Goal: Task Accomplishment & Management: Use online tool/utility

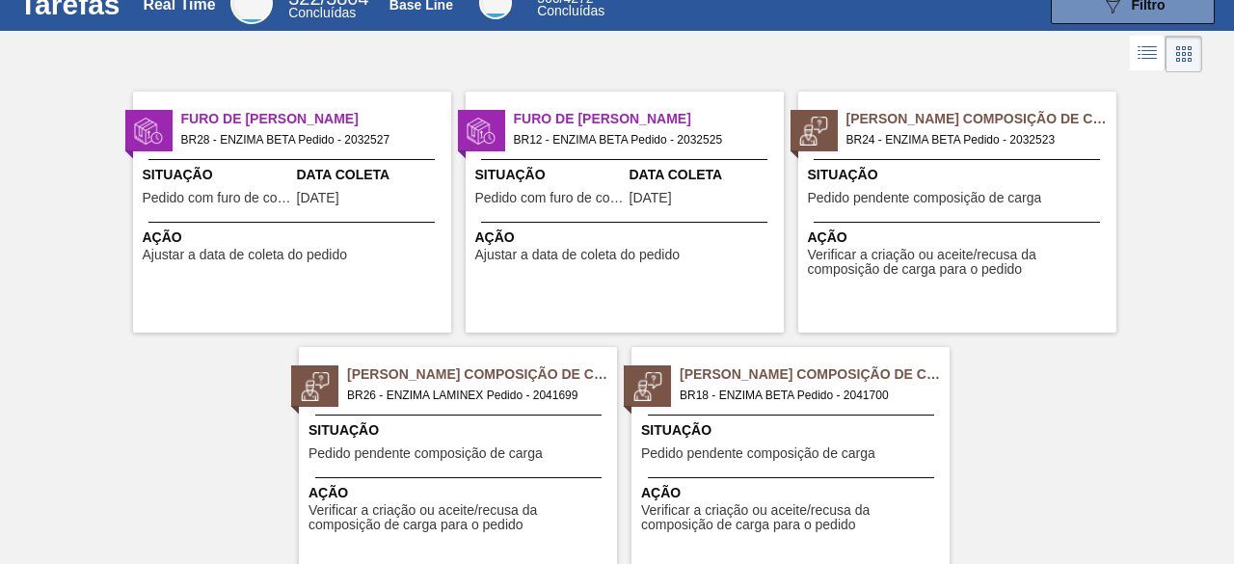
scroll to position [137, 0]
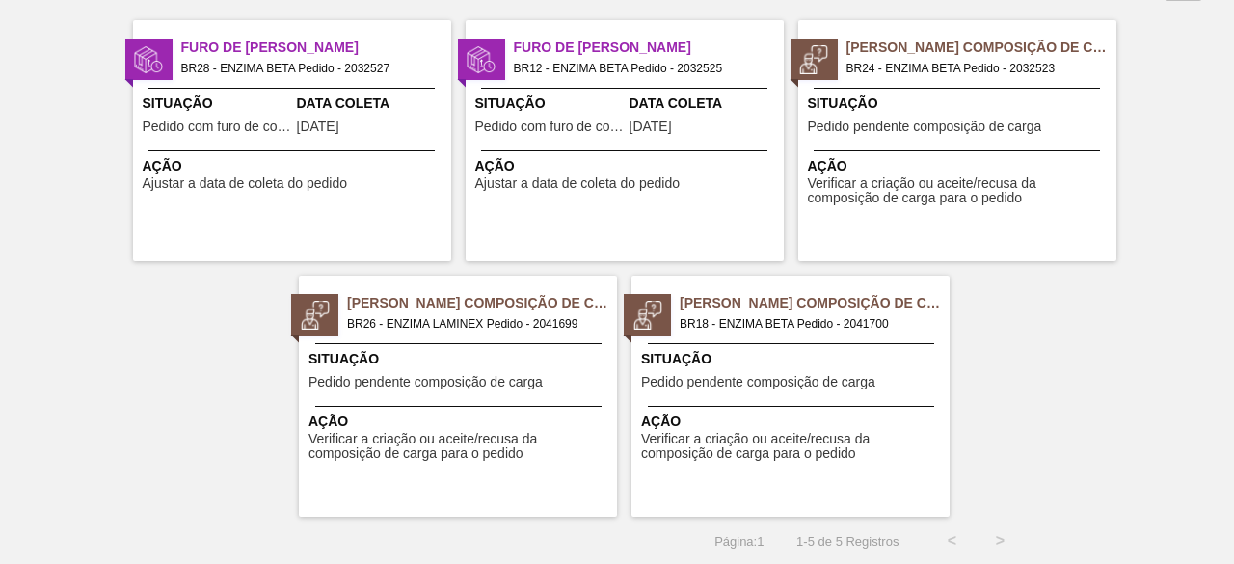
click at [483, 328] on span "BR26 - ENZIMA LAMINEX Pedido - 2041699" at bounding box center [474, 323] width 254 height 21
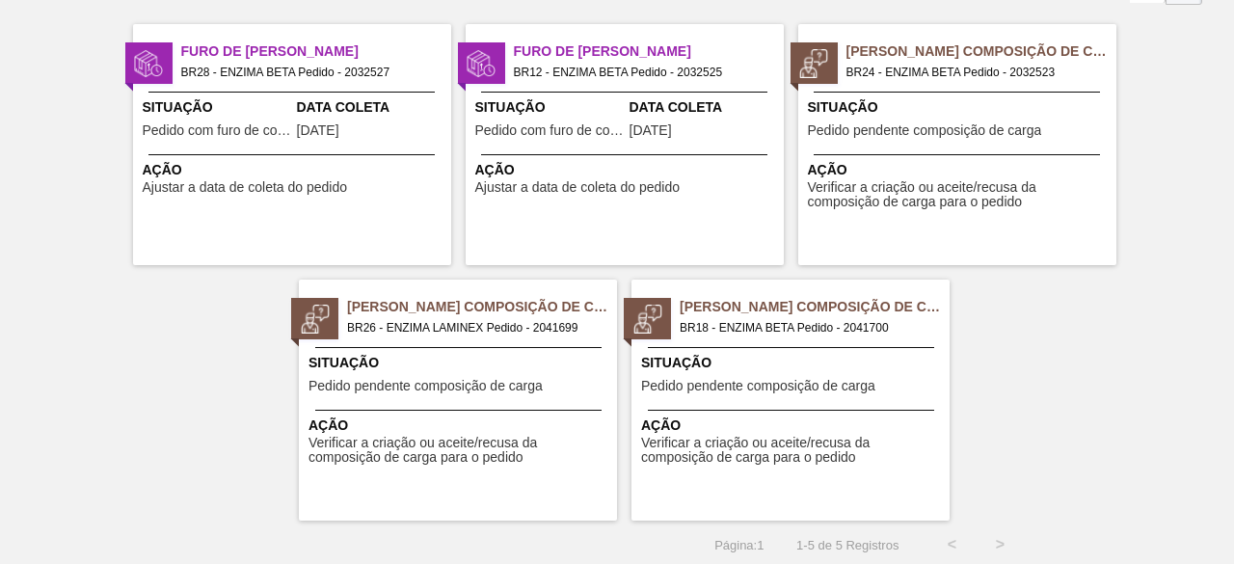
scroll to position [137, 0]
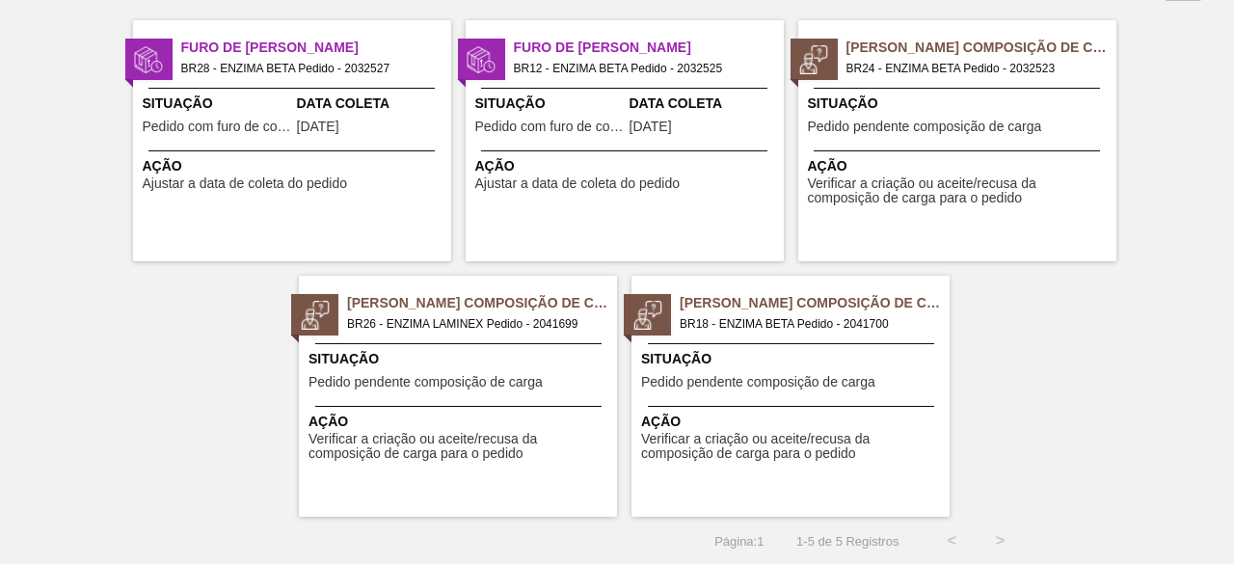
click at [790, 351] on span "Situação" at bounding box center [793, 359] width 304 height 20
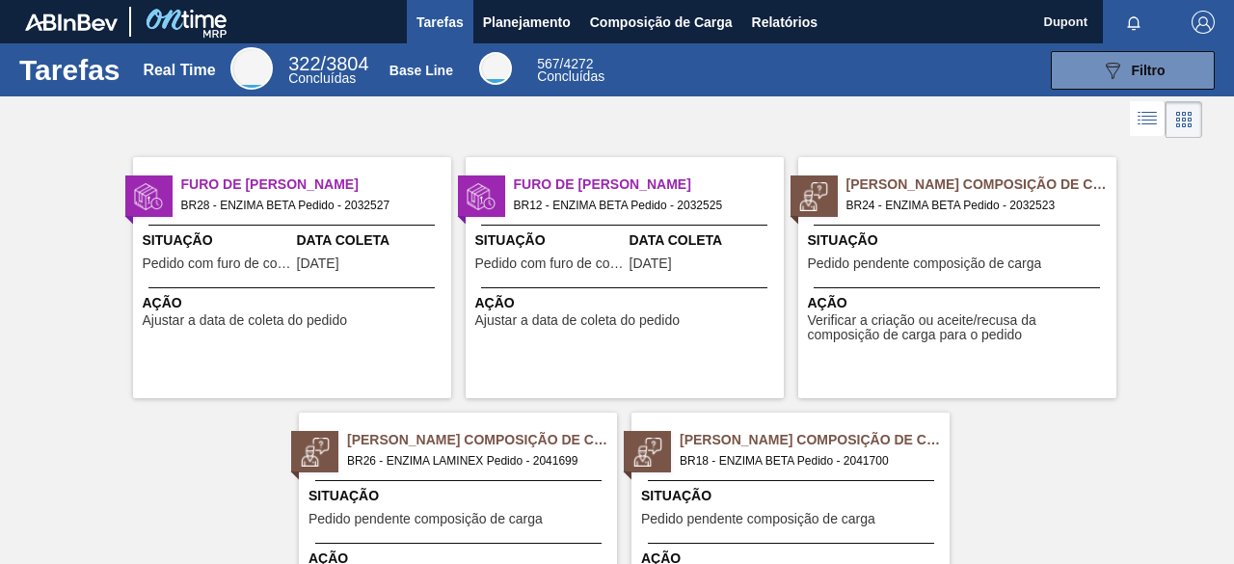
click at [881, 209] on span "BR24 - ENZIMA BETA Pedido - 2032523" at bounding box center [973, 205] width 254 height 21
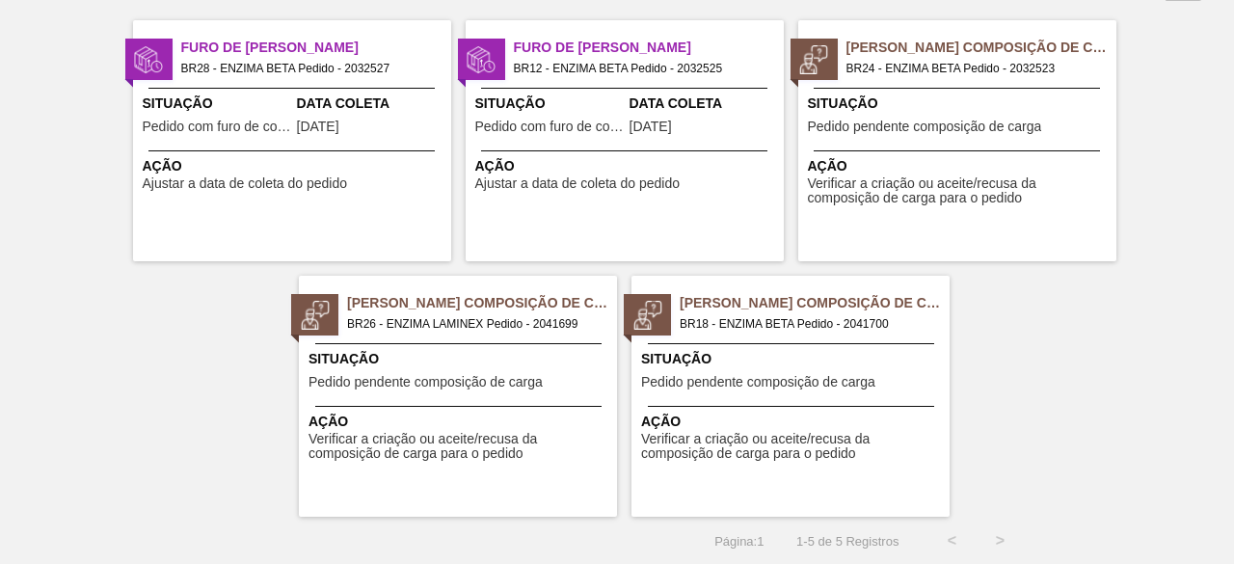
click at [790, 418] on span "Ação" at bounding box center [793, 422] width 304 height 20
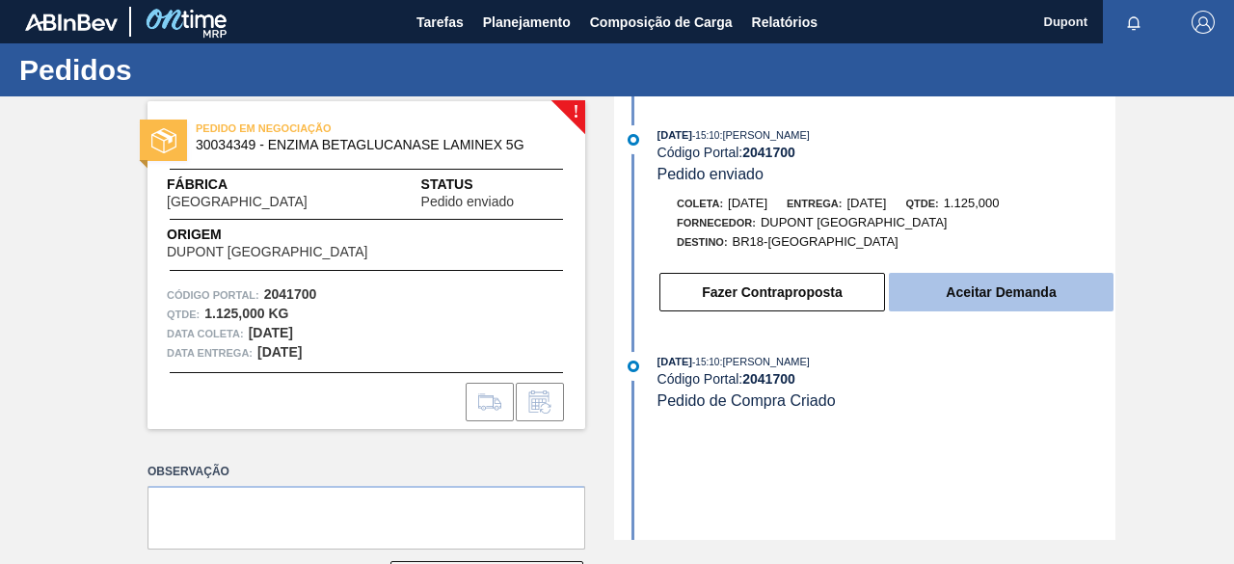
click at [996, 301] on button "Aceitar Demanda" at bounding box center [1001, 292] width 225 height 39
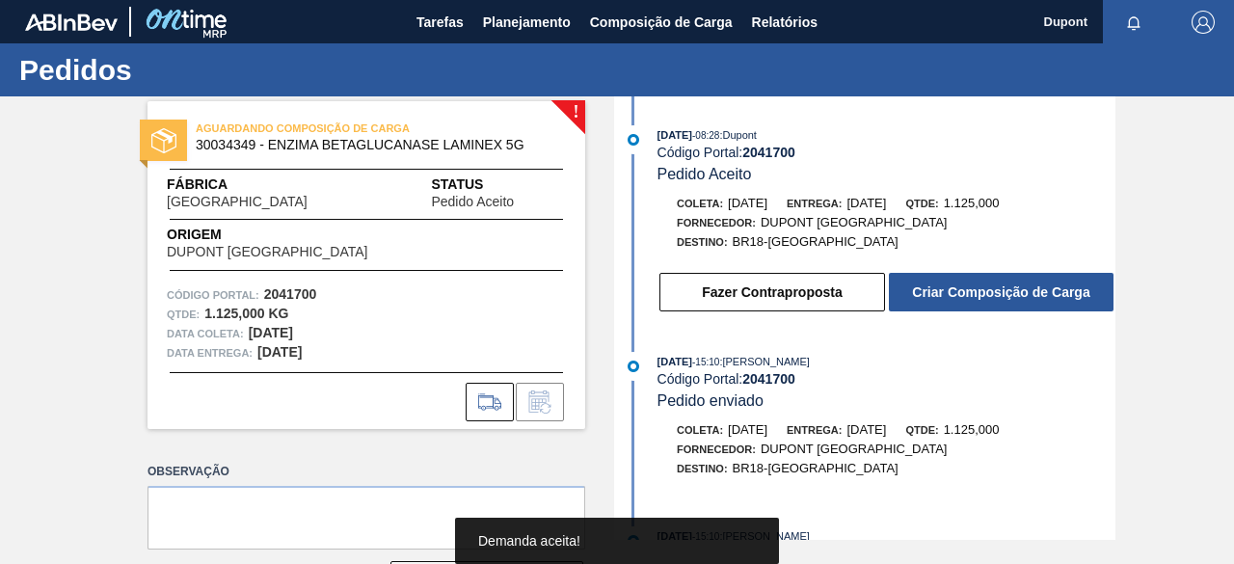
click at [996, 301] on button "Criar Composição de Carga" at bounding box center [1001, 292] width 225 height 39
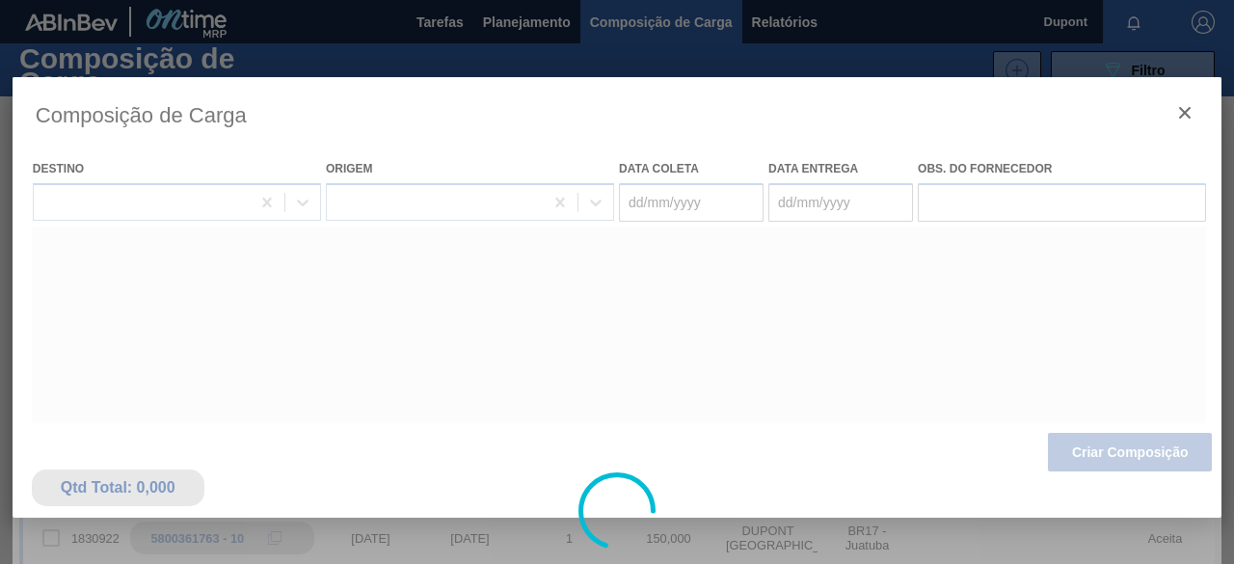
type coleta "[DATE]"
type entrega "[DATE]"
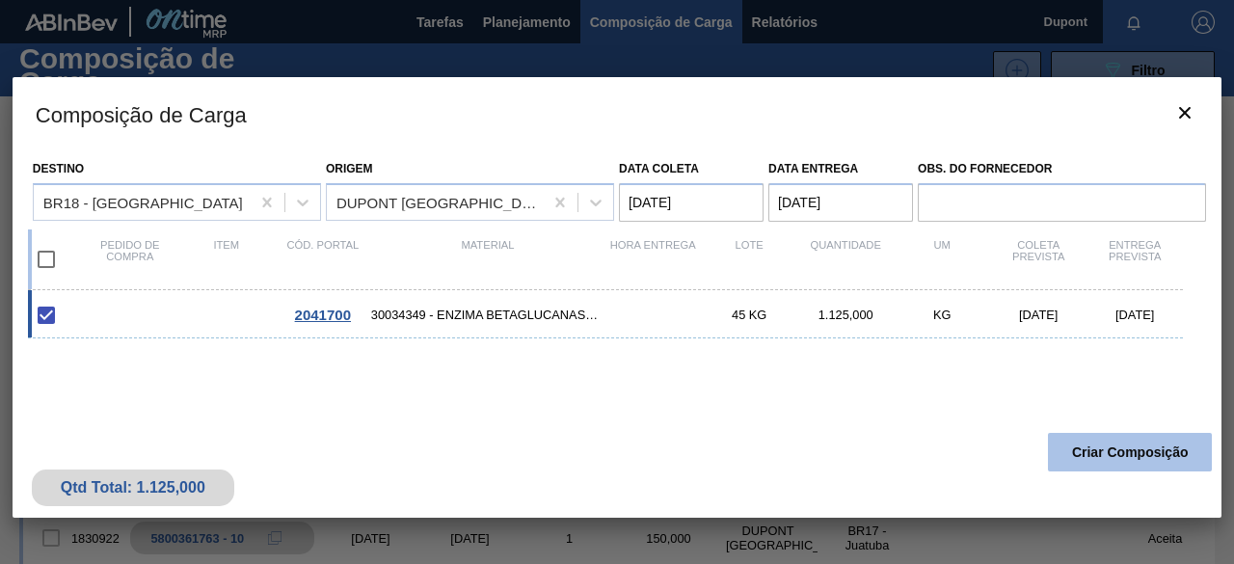
click at [1121, 450] on button "Criar Composição" at bounding box center [1130, 452] width 164 height 39
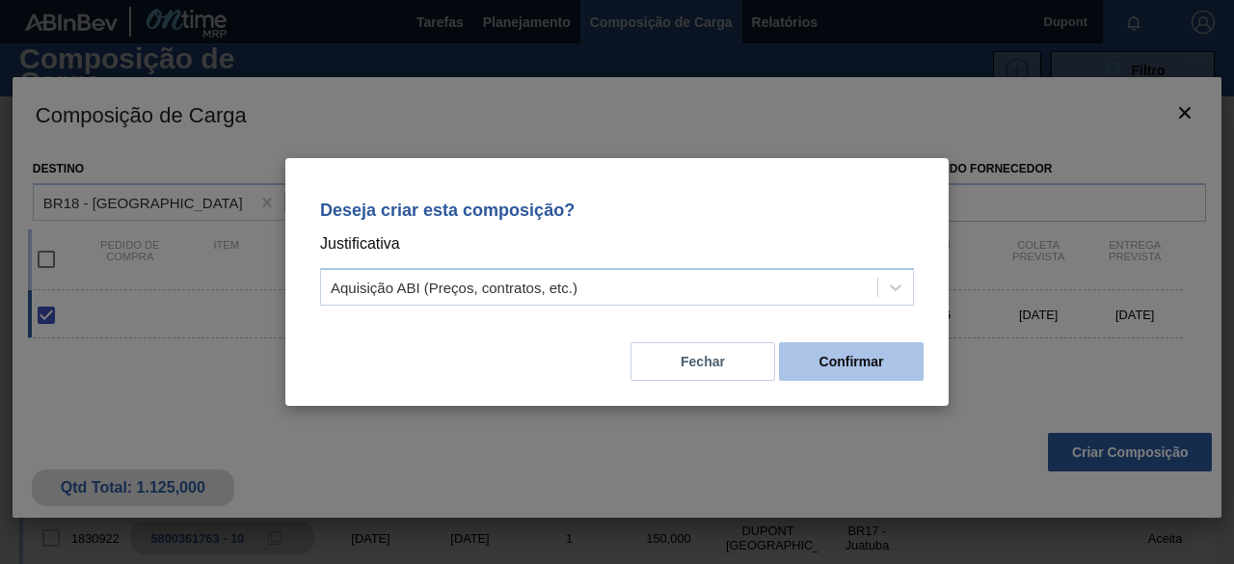
click at [849, 361] on button "Confirmar" at bounding box center [851, 361] width 145 height 39
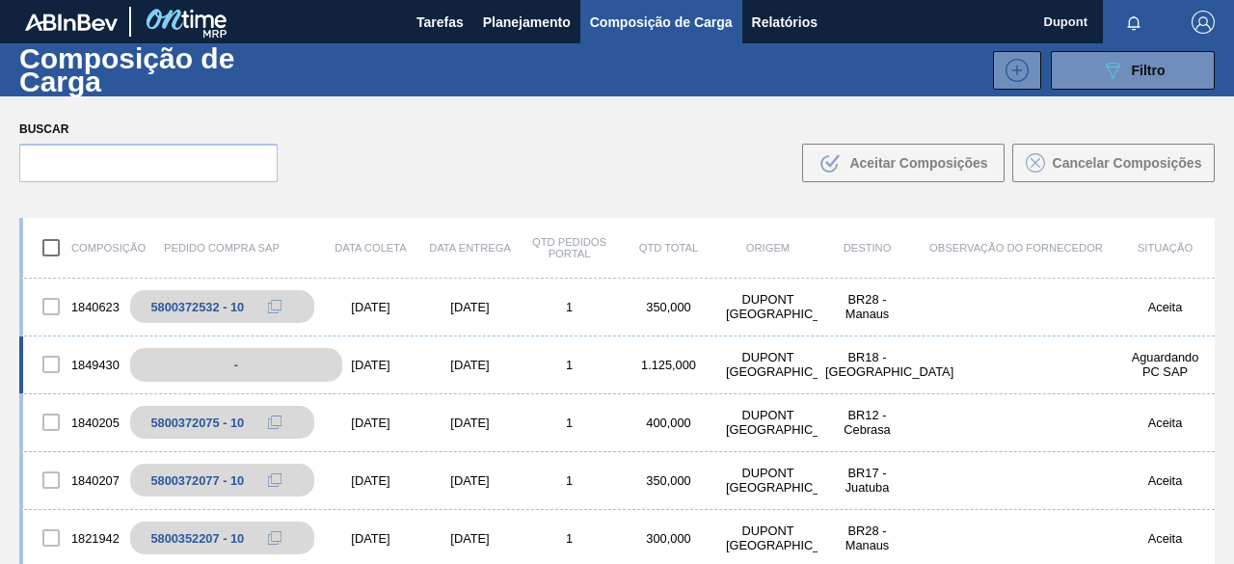
click at [244, 357] on div "-" at bounding box center [236, 365] width 212 height 34
click at [378, 367] on div "[DATE]" at bounding box center [370, 365] width 99 height 14
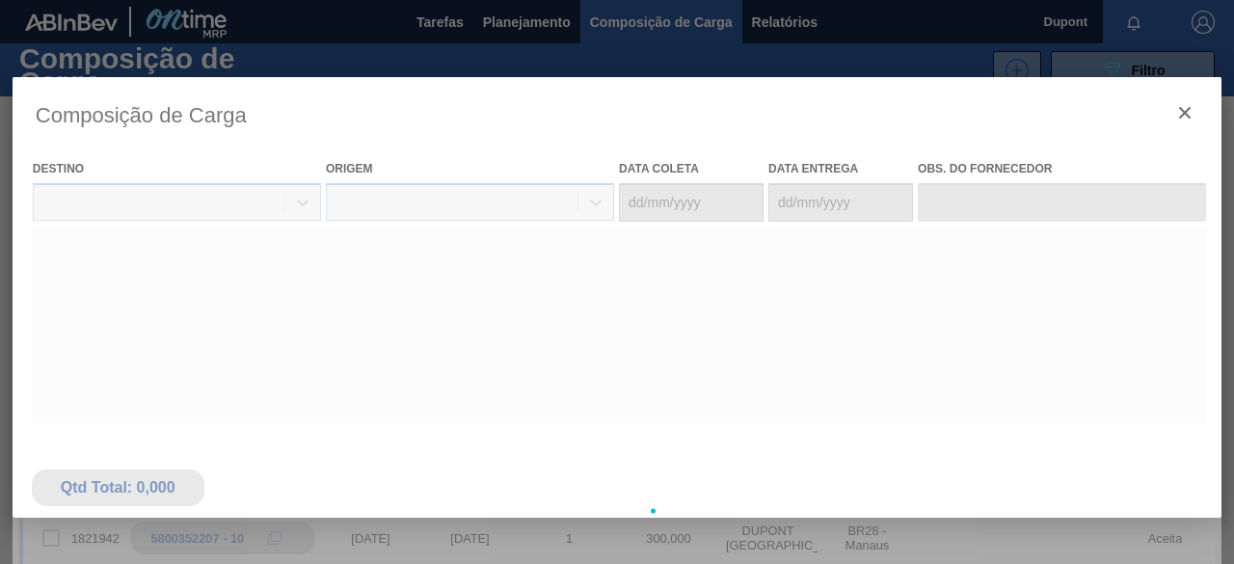
type coleta "[DATE]"
type entrega "[DATE]"
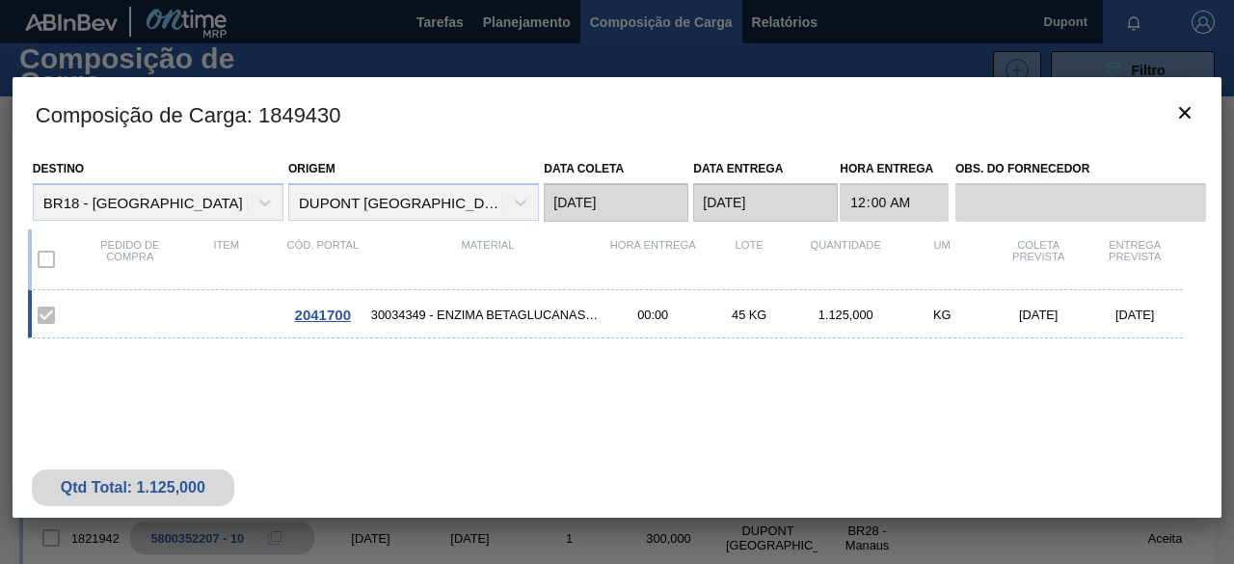
click at [318, 304] on div "2041700 30034349 - ENZIMA BETAGLUCANASE LAMINEX 5G 00:00 45 KG 1.125,000 KG [DA…" at bounding box center [605, 314] width 1155 height 48
click at [331, 315] on span "2041700" at bounding box center [323, 315] width 56 height 16
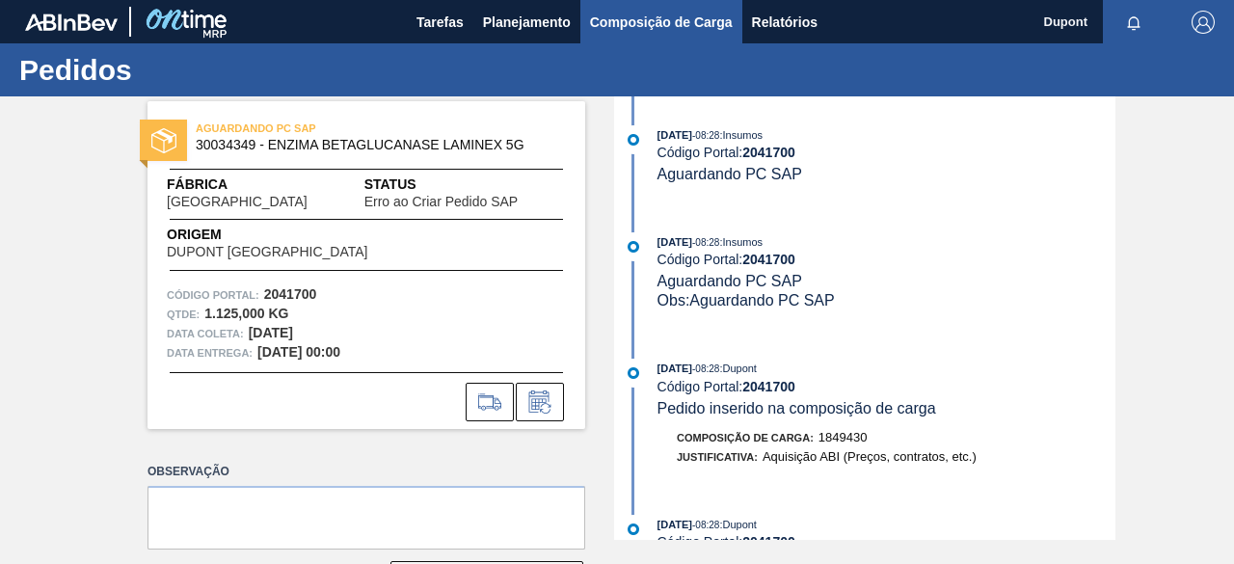
click at [665, 31] on span "Composição de Carga" at bounding box center [661, 22] width 143 height 23
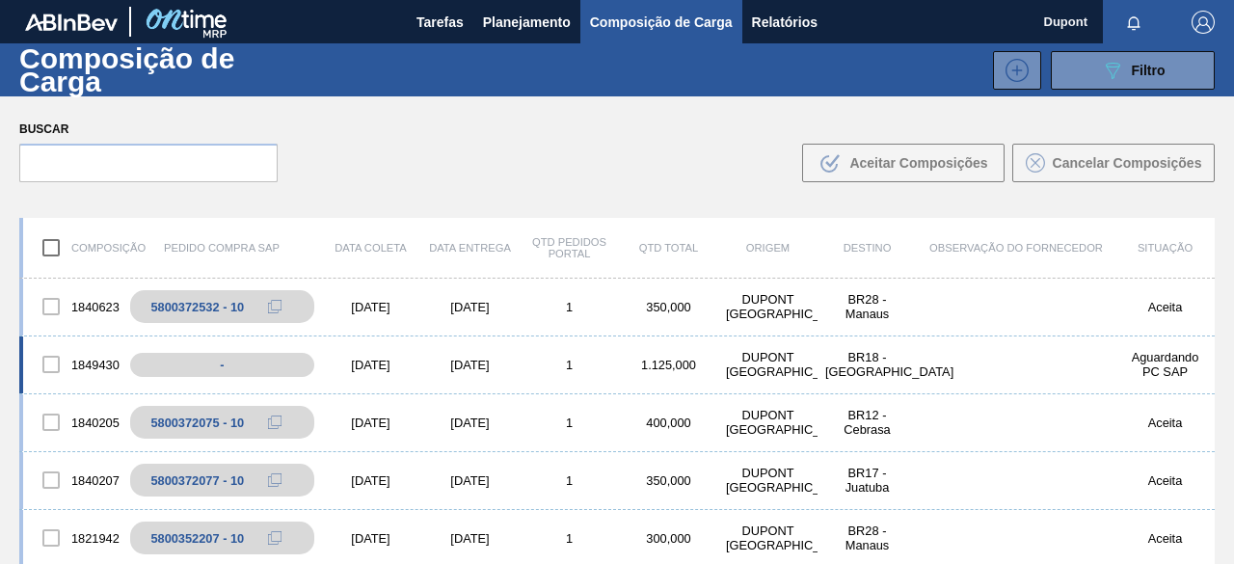
click at [369, 360] on div "[DATE]" at bounding box center [370, 365] width 99 height 14
click at [378, 363] on div "[DATE]" at bounding box center [370, 365] width 99 height 14
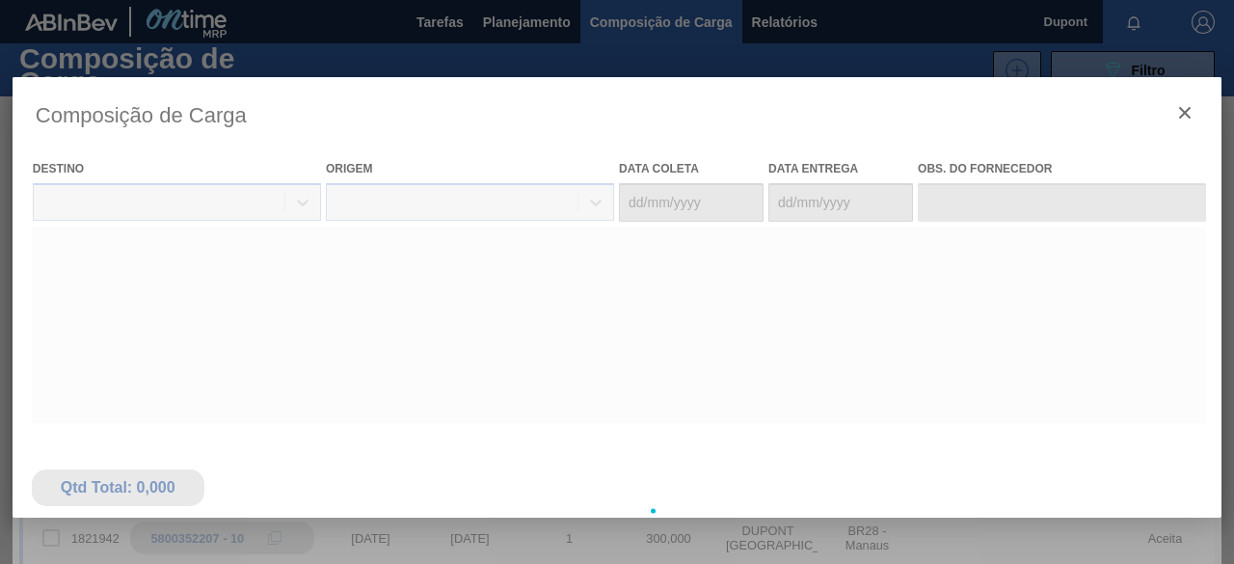
type coleta "[DATE]"
type entrega "[DATE]"
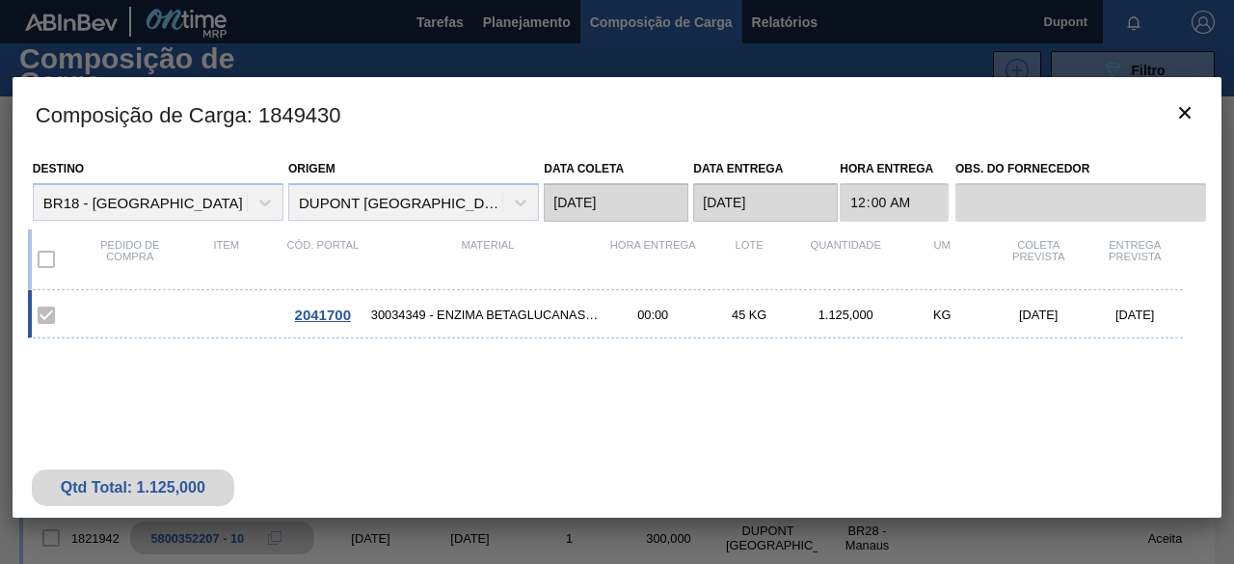
click at [332, 309] on span "2041700" at bounding box center [323, 315] width 56 height 16
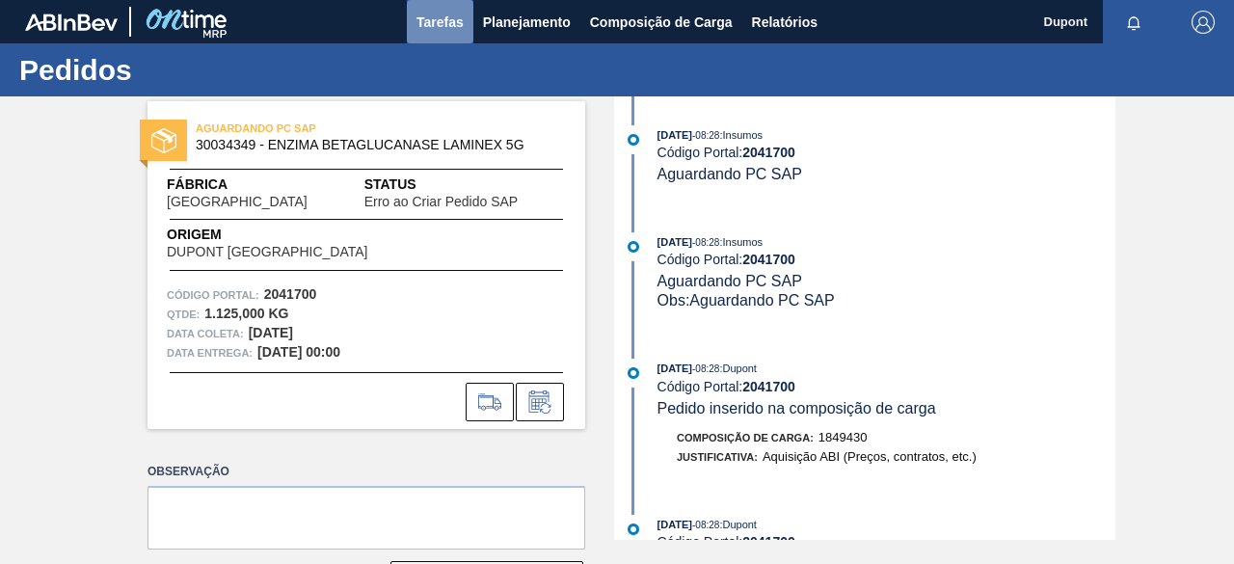
click at [438, 21] on span "Tarefas" at bounding box center [439, 22] width 47 height 23
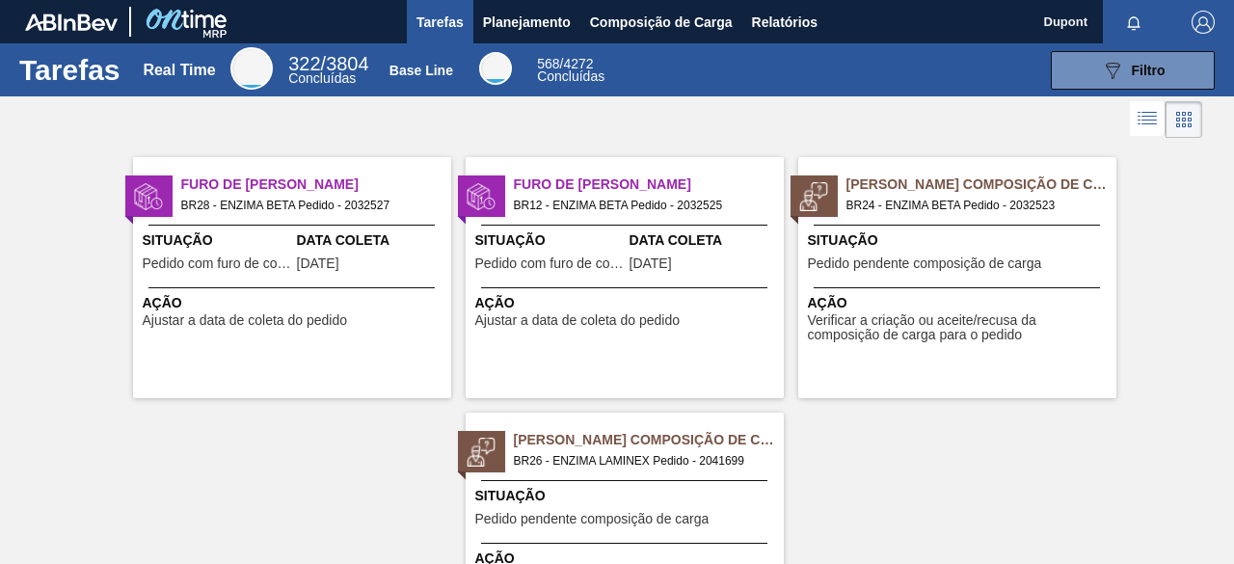
click at [864, 257] on span "Pedido pendente composição de carga" at bounding box center [925, 263] width 234 height 14
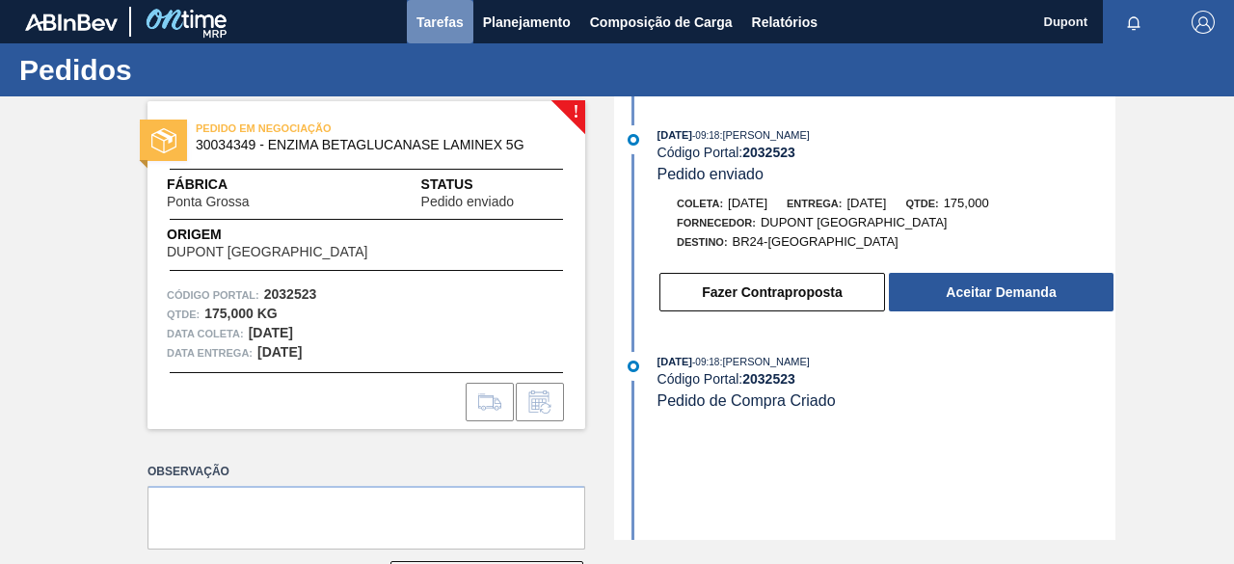
click at [455, 24] on span "Tarefas" at bounding box center [439, 22] width 47 height 23
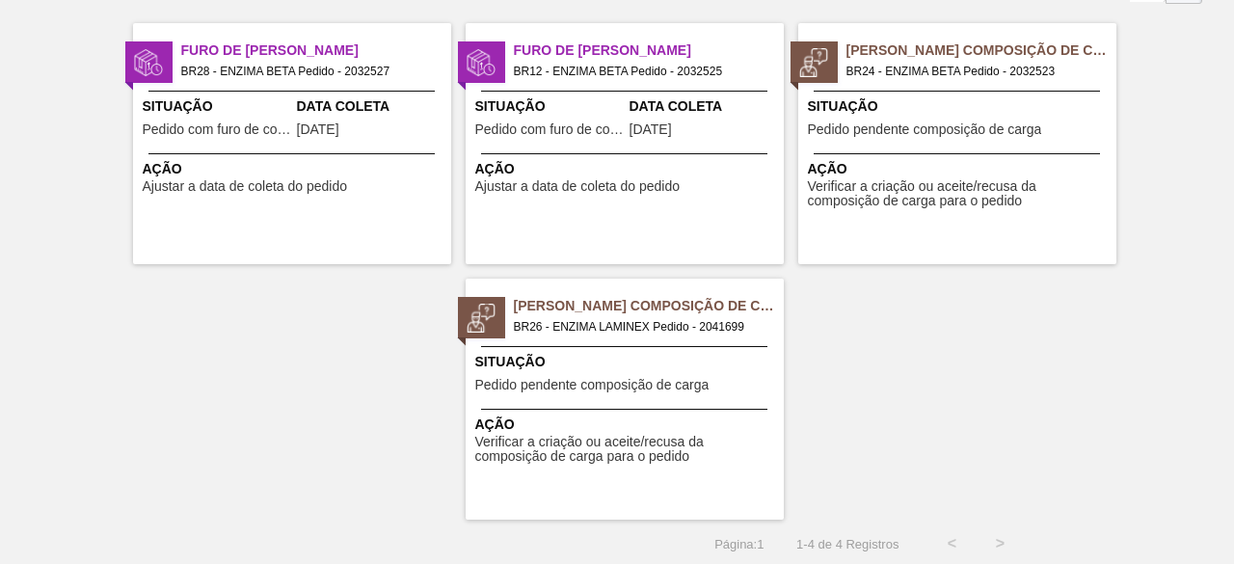
scroll to position [137, 0]
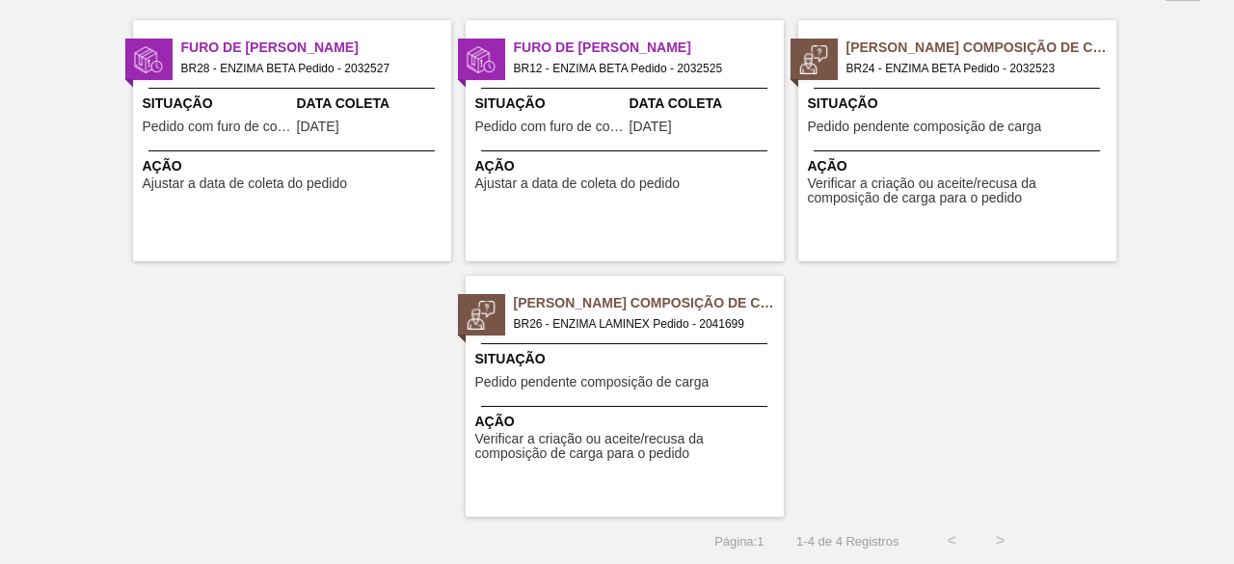
click at [588, 349] on span "Situação" at bounding box center [627, 359] width 304 height 20
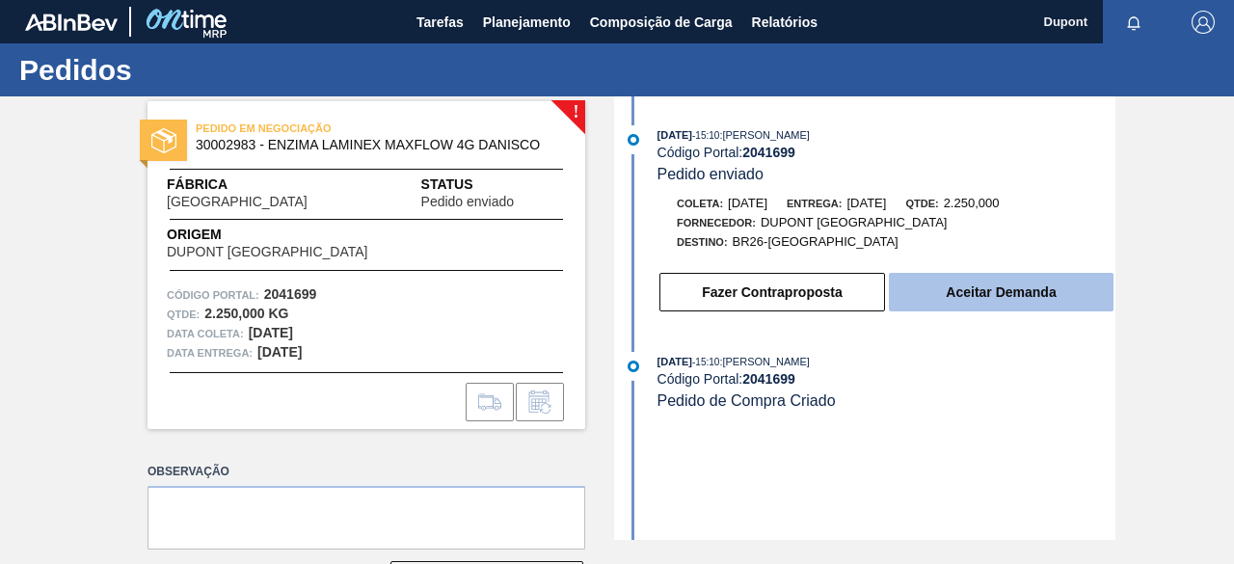
click at [1020, 296] on button "Aceitar Demanda" at bounding box center [1001, 292] width 225 height 39
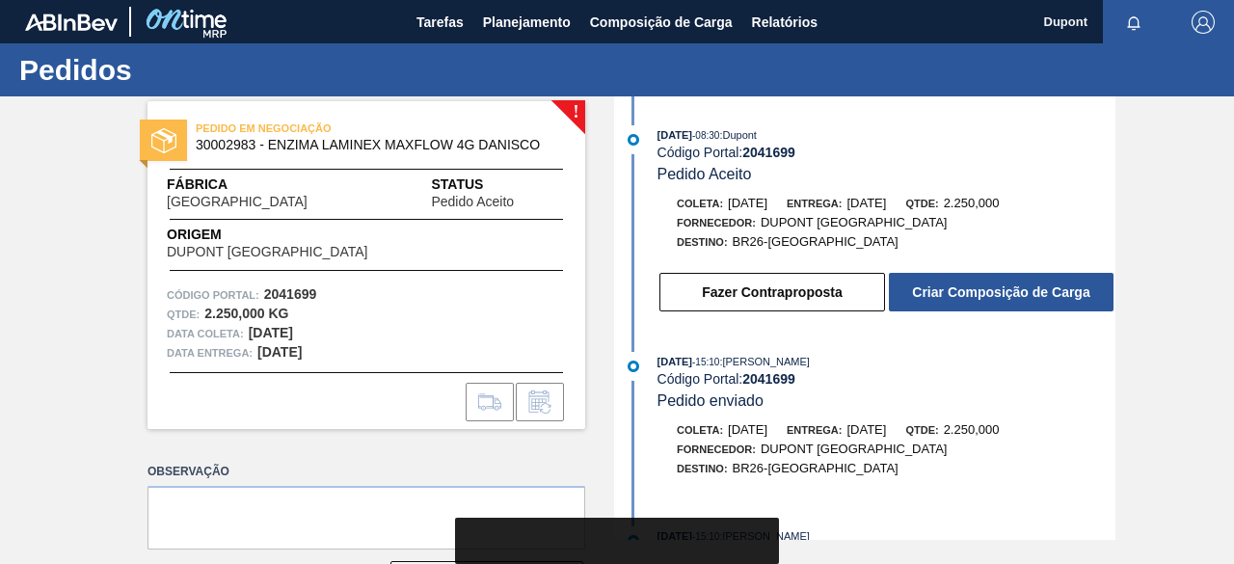
click at [1020, 296] on button "Criar Composição de Carga" at bounding box center [1001, 292] width 225 height 39
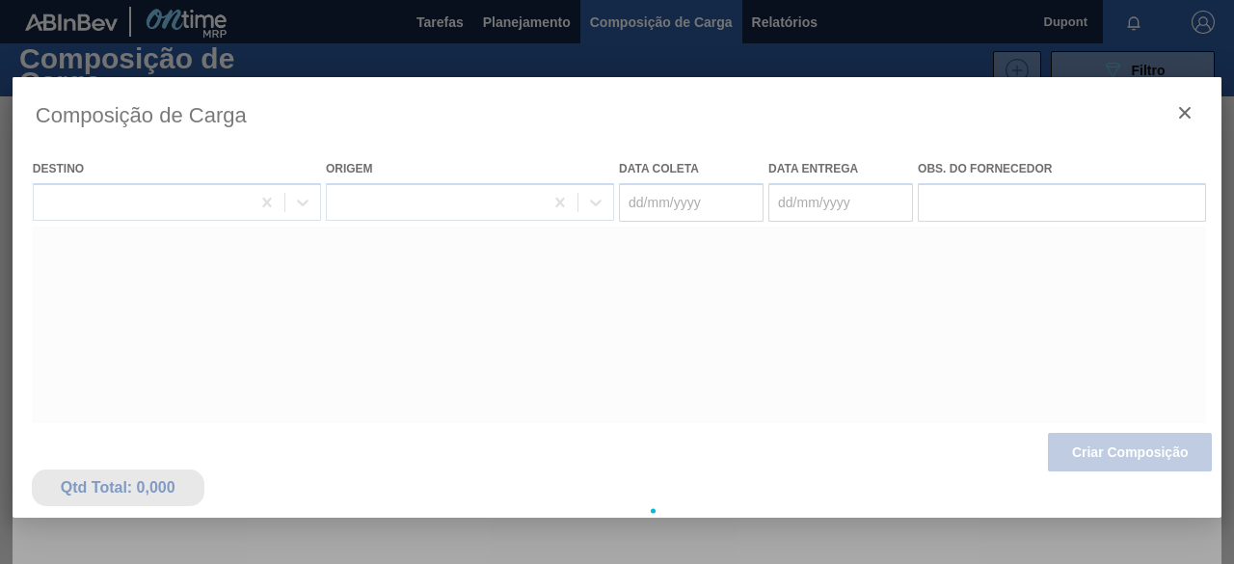
type coleta "[DATE]"
type entrega "[DATE]"
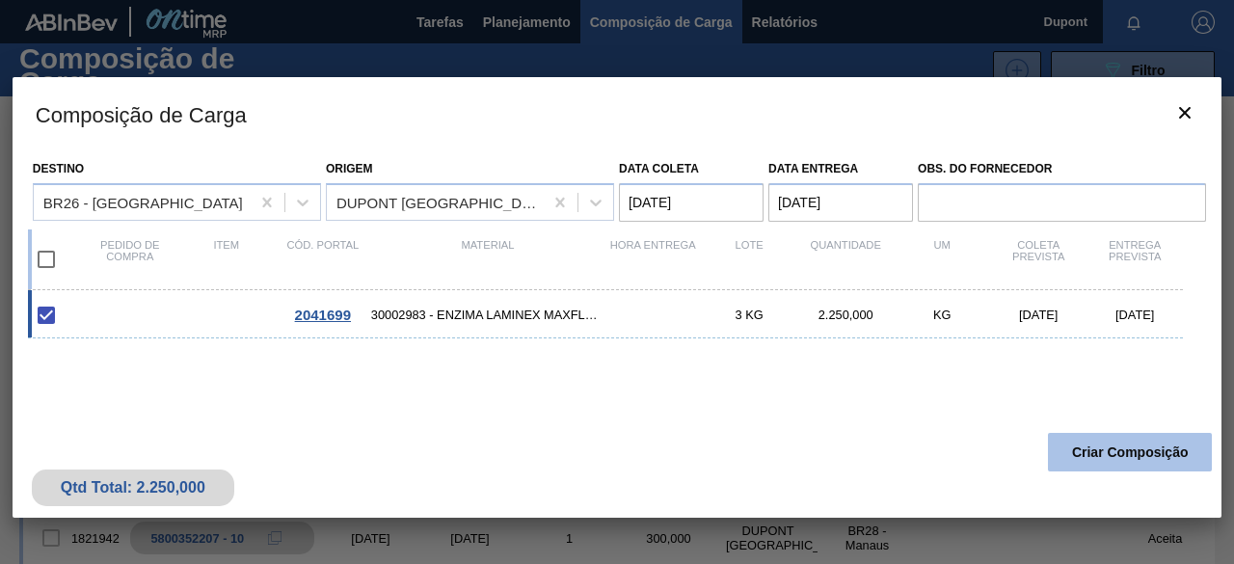
click at [1099, 446] on button "Criar Composição" at bounding box center [1130, 452] width 164 height 39
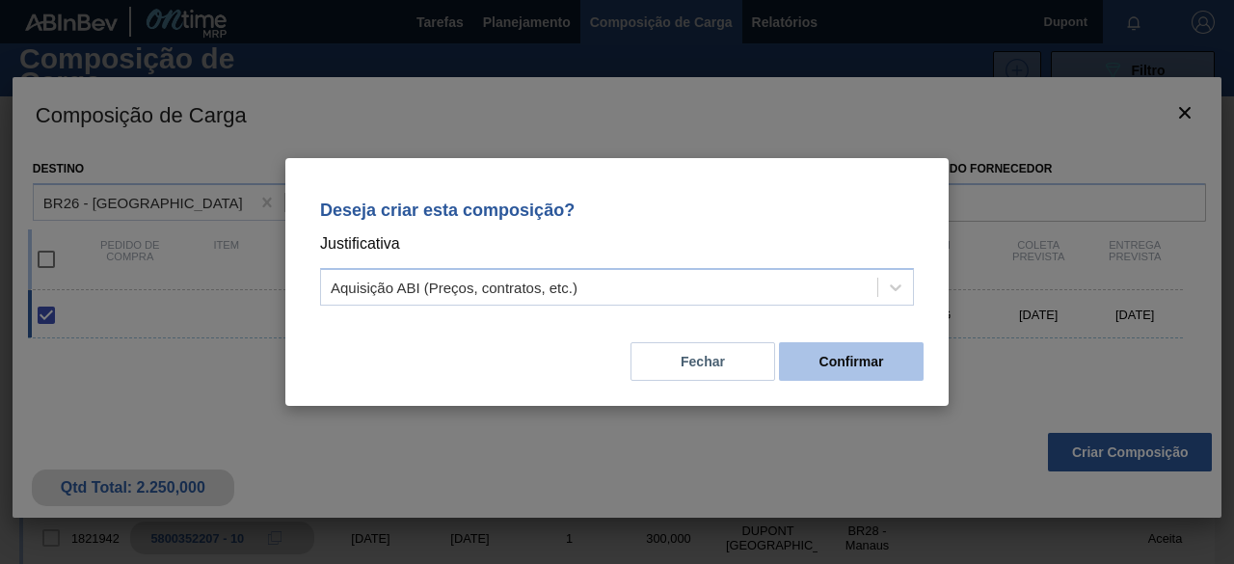
click at [896, 360] on button "Confirmar" at bounding box center [851, 361] width 145 height 39
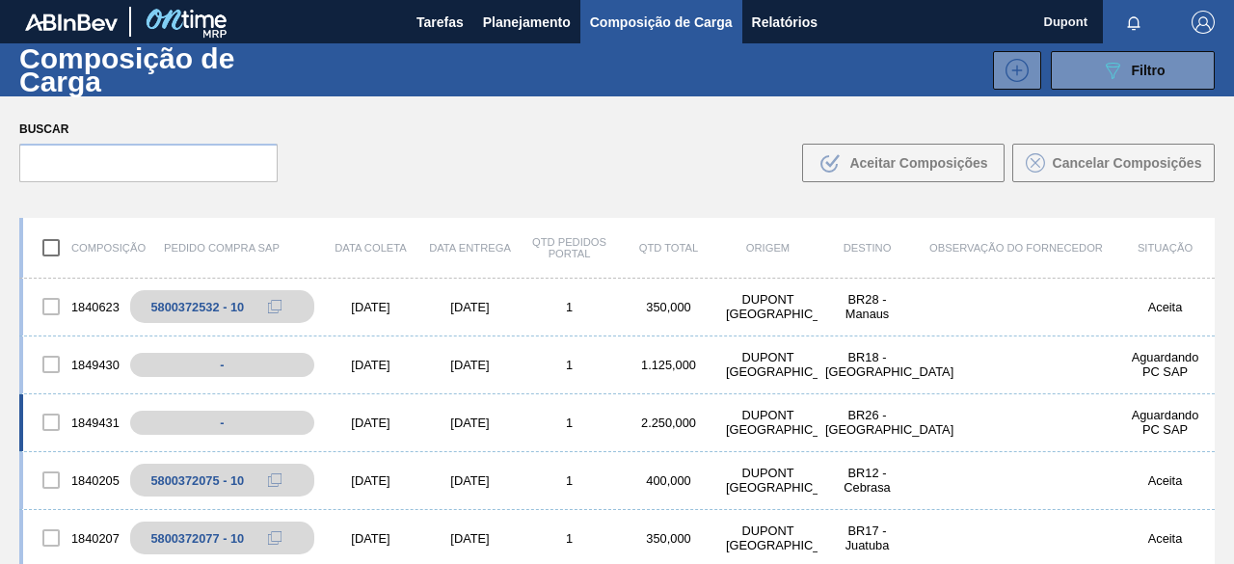
click at [521, 419] on div "1" at bounding box center [569, 422] width 99 height 14
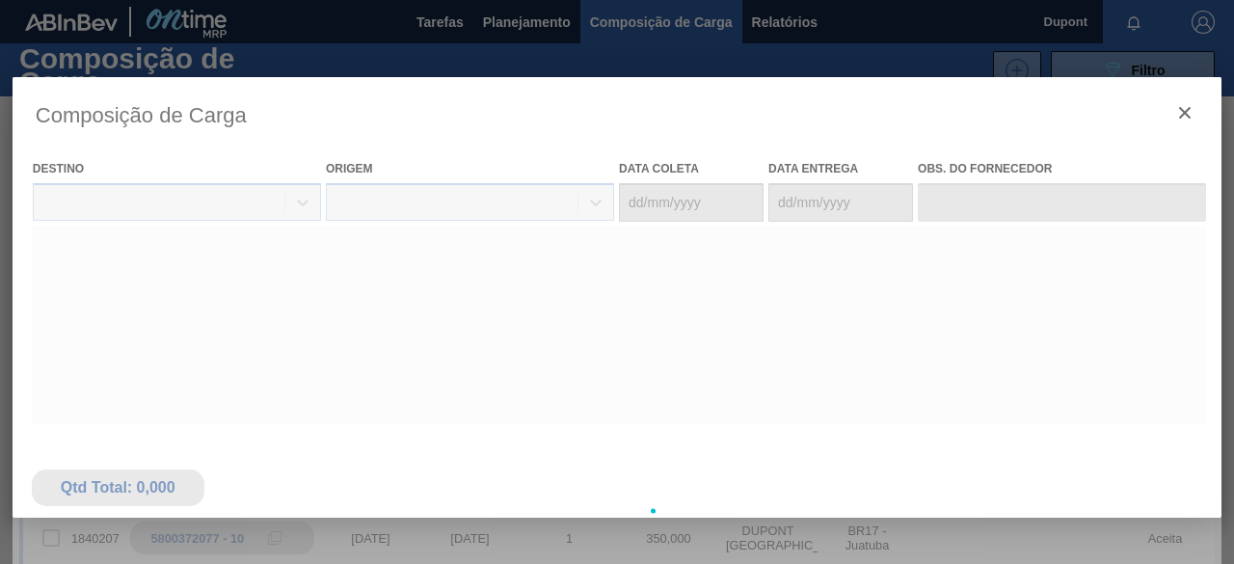
type coleta "[DATE]"
type entrega "[DATE]"
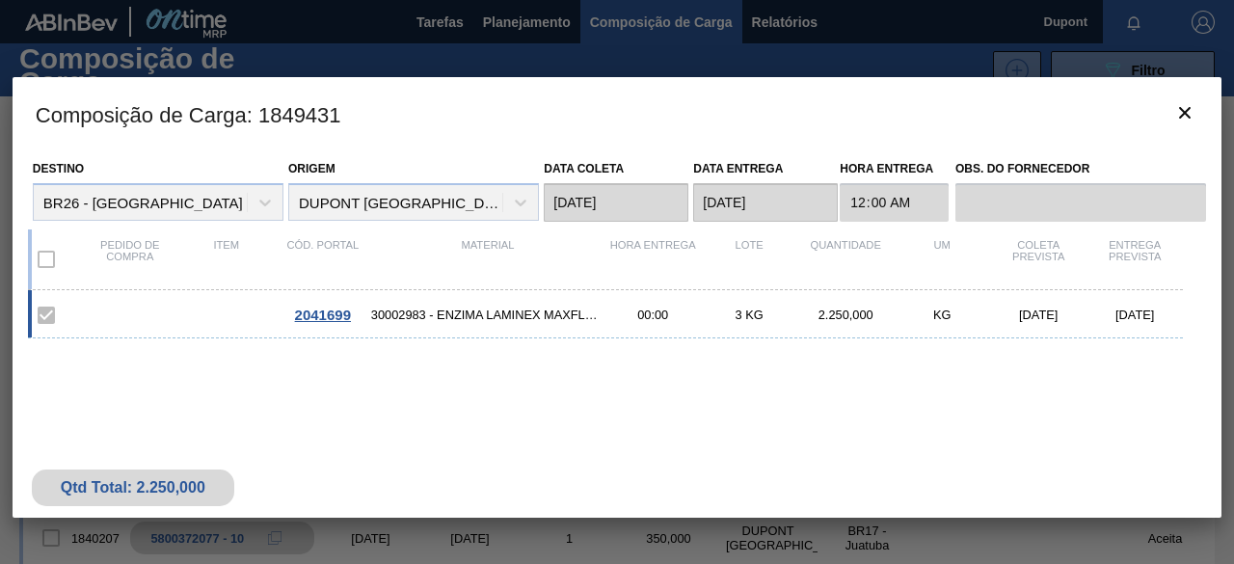
click at [314, 314] on span "2041699" at bounding box center [323, 315] width 56 height 16
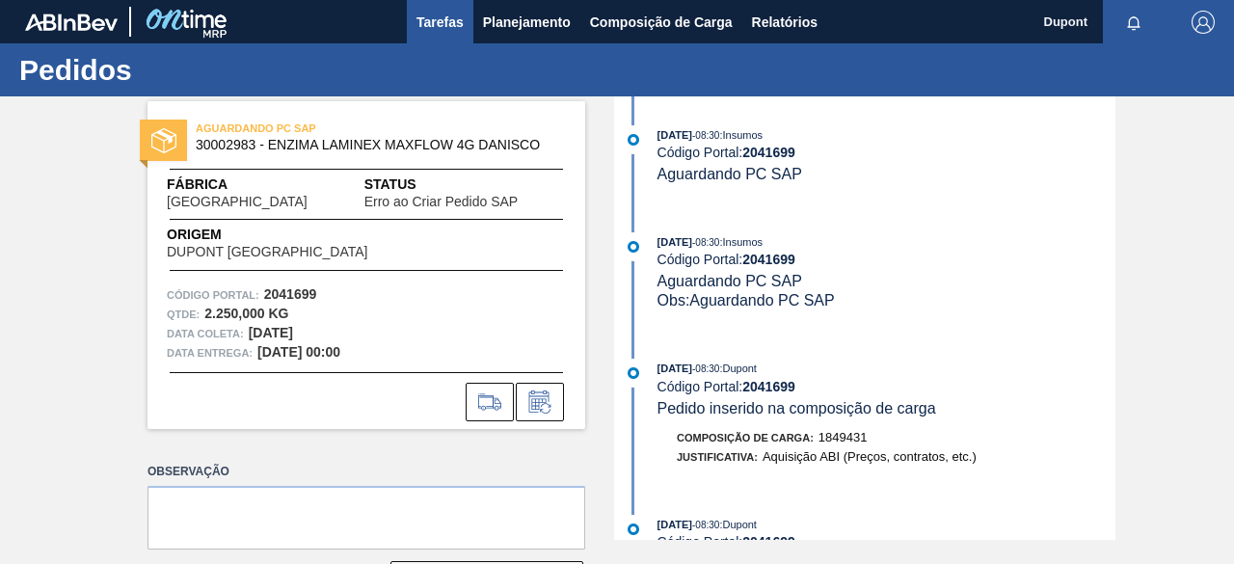
click at [407, 23] on button "Tarefas" at bounding box center [440, 21] width 67 height 43
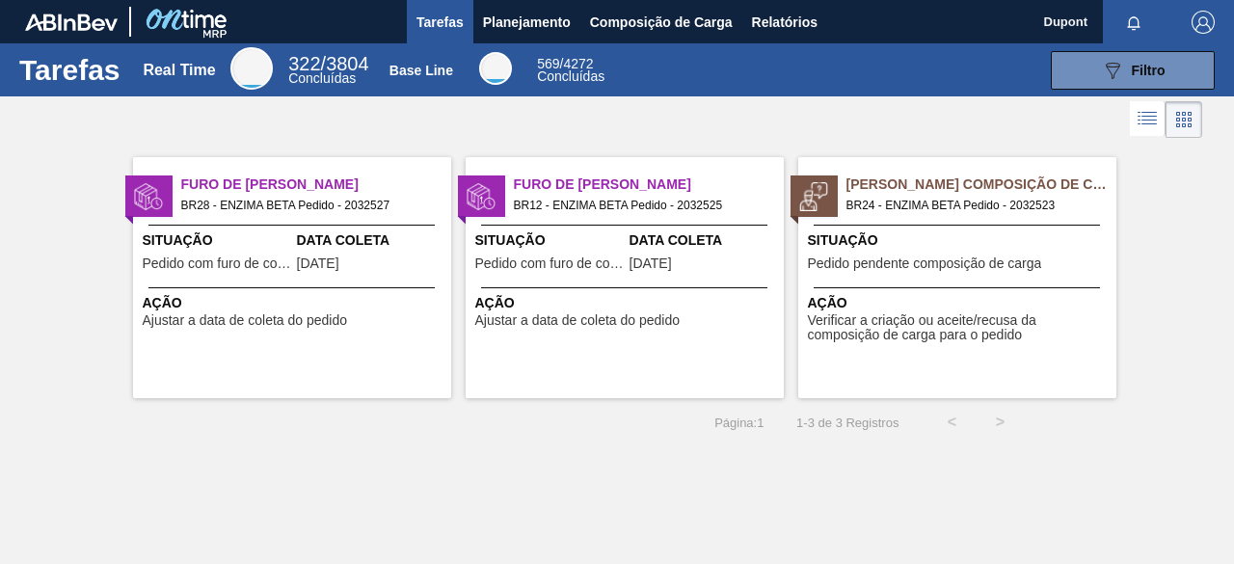
click at [938, 237] on span "Situação" at bounding box center [960, 240] width 304 height 20
